Goal: Task Accomplishment & Management: Manage account settings

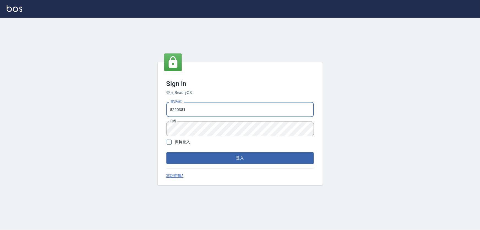
drag, startPoint x: 200, startPoint y: 111, endPoint x: 127, endPoint y: 121, distance: 73.8
click at [127, 121] on div "Sign in 登入 BeautyOS 電話號碼 [PHONE_NUMBER] 電話號碼 密碼 密碼 保持登入 登入 忘記密碼?" at bounding box center [240, 124] width 480 height 212
type input "0989970105"
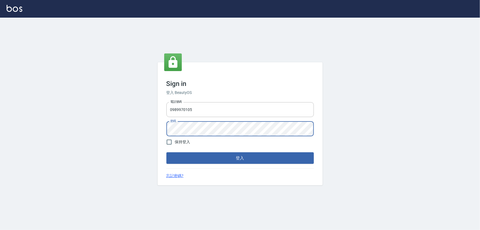
click at [166, 152] on button "登入" at bounding box center [239, 158] width 147 height 12
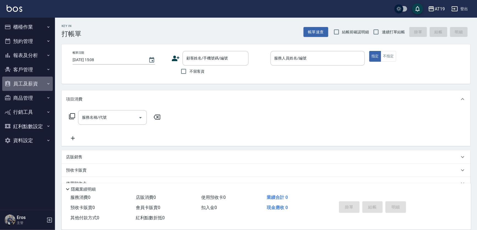
click at [26, 85] on button "員工及薪資" at bounding box center [27, 83] width 51 height 14
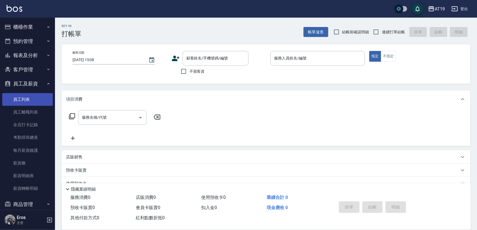
click at [30, 99] on link "員工列表" at bounding box center [27, 99] width 51 height 13
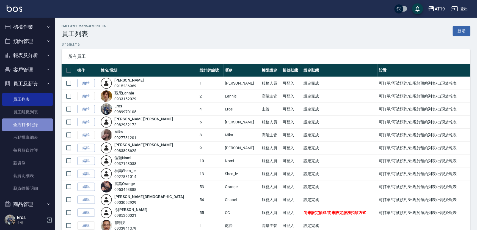
click at [31, 123] on link "全店打卡記錄" at bounding box center [27, 124] width 51 height 13
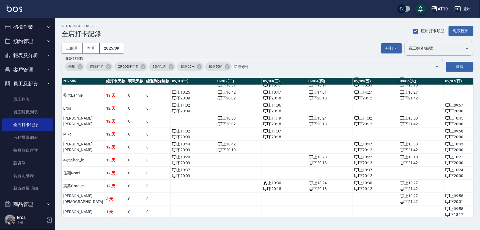
scroll to position [14, 0]
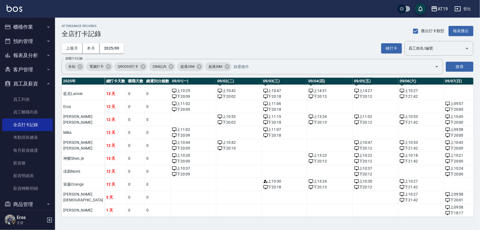
drag, startPoint x: 133, startPoint y: 217, endPoint x: 143, endPoint y: 216, distance: 10.5
click at [143, 216] on div "ATTENDANCE RECORDS 全店打卡記錄 匯出打卡類型 報表匯出 上個月 本月 2025/09 補打卡 員工姓名/編號 員工姓名/編號 篩選打卡記錄…" at bounding box center [267, 120] width 425 height 205
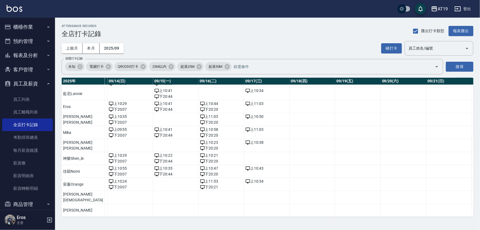
scroll to position [14, 656]
click at [245, 179] on div "上 10:34" at bounding box center [266, 181] width 43 height 6
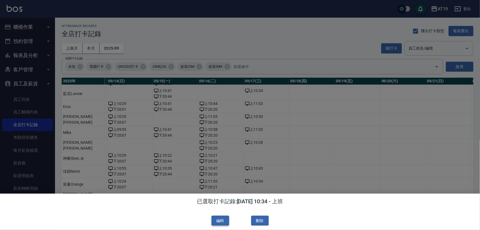
click at [214, 222] on button "編輯" at bounding box center [220, 220] width 18 height 10
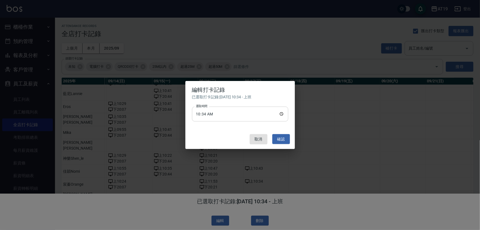
click at [214, 112] on input "10:34" at bounding box center [240, 113] width 96 height 15
click at [214, 113] on input "10:34" at bounding box center [240, 113] width 96 height 15
type input "10:25"
click at [288, 140] on button "確認" at bounding box center [281, 139] width 18 height 10
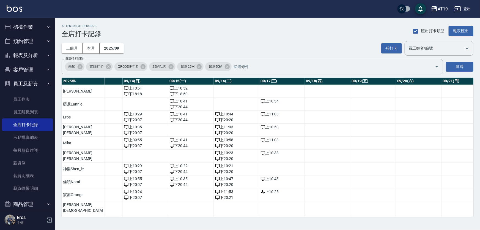
scroll to position [0, 641]
click at [188, 41] on div "上個月 本月 2025/09 補打卡 員工姓名/編號 員工姓名/編號" at bounding box center [268, 48] width 412 height 15
click at [32, 83] on button "員工及薪資" at bounding box center [27, 83] width 51 height 14
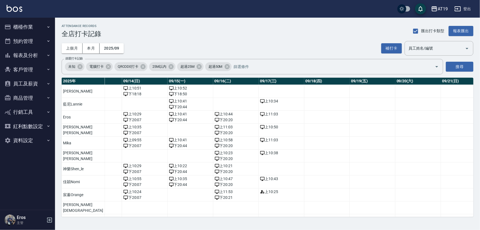
click at [32, 81] on button "員工及薪資" at bounding box center [27, 83] width 51 height 14
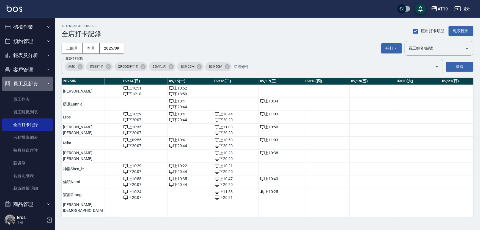
click at [33, 81] on button "員工及薪資" at bounding box center [27, 83] width 51 height 14
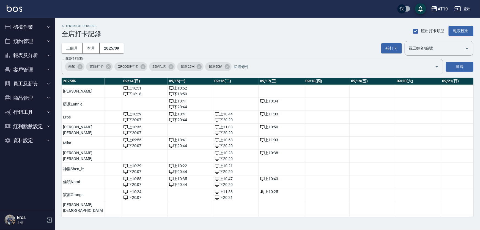
click at [35, 51] on button "報表及分析" at bounding box center [27, 55] width 51 height 14
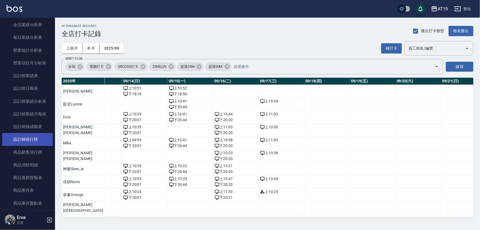
scroll to position [175, 0]
click at [30, 141] on link "設計師排行榜" at bounding box center [27, 137] width 51 height 13
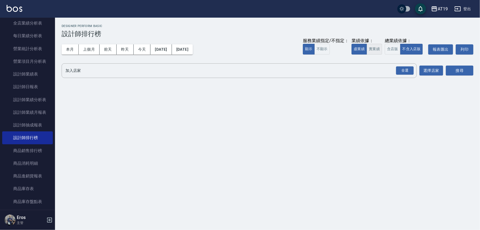
click at [377, 51] on button "實業績" at bounding box center [373, 49] width 15 height 11
click at [404, 72] on div "全選" at bounding box center [405, 70] width 18 height 9
click at [453, 68] on button "搜尋" at bounding box center [459, 71] width 27 height 10
